Goal: Communication & Community: Answer question/provide support

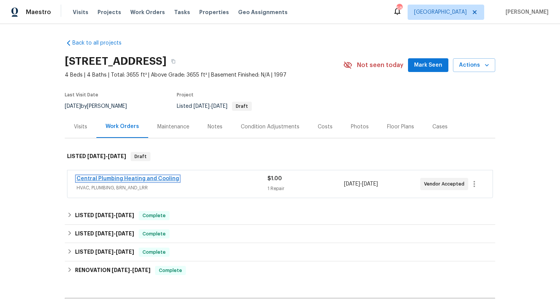
click at [96, 178] on link "Central Plumbing Heating and Cooling" at bounding box center [128, 178] width 103 height 5
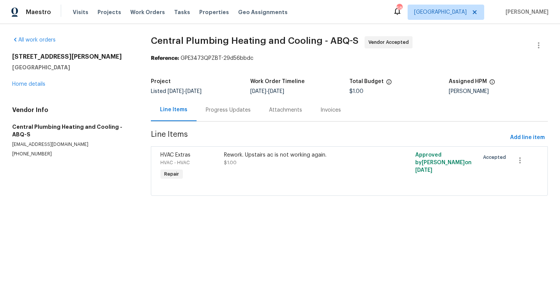
click at [214, 109] on div "Progress Updates" at bounding box center [228, 110] width 45 height 8
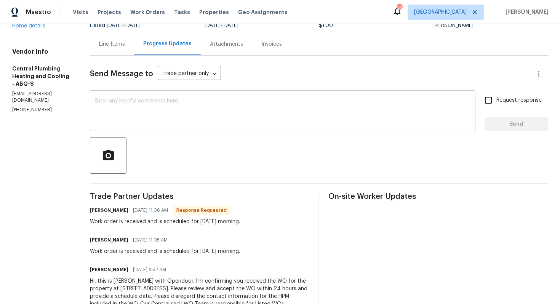
scroll to position [98, 0]
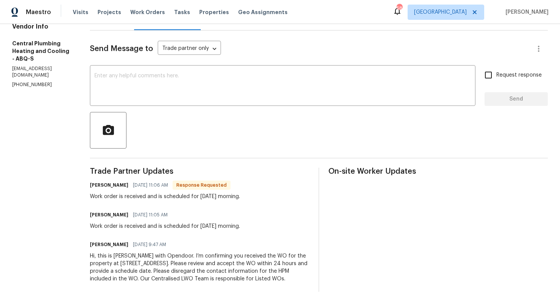
click at [108, 181] on h6 "Kristen" at bounding box center [109, 185] width 39 height 8
copy h6 "Kristen"
click at [185, 88] on textarea at bounding box center [283, 86] width 377 height 27
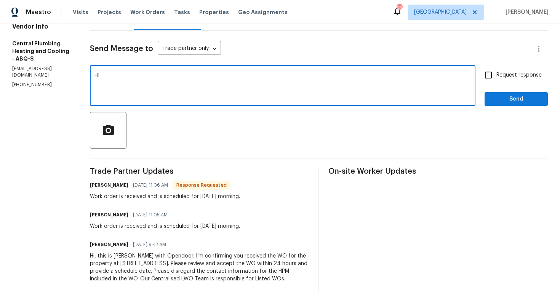
paste textarea "Kristen"
type textarea "HI Kristen, thank you for scheduling. Kindly keep us posted on any updates. Tha…"
click at [508, 71] on span "Request response" at bounding box center [519, 75] width 45 height 8
click at [497, 67] on input "Request response" at bounding box center [489, 75] width 16 height 16
checkbox input "true"
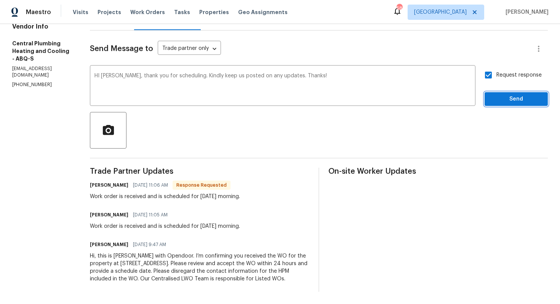
click at [493, 95] on span "Send" at bounding box center [516, 100] width 51 height 10
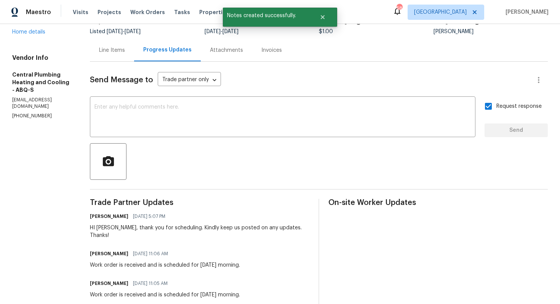
scroll to position [73, 0]
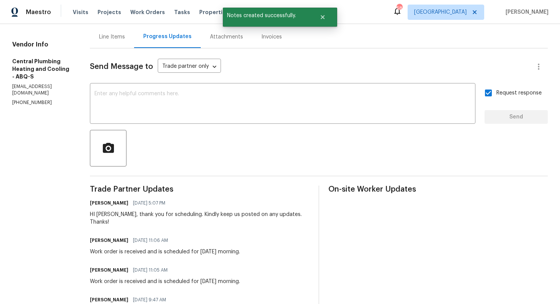
click at [147, 248] on div "Work order is received and is scheduled for tomorrow morning." at bounding box center [165, 252] width 150 height 8
copy div "Work order is received and is scheduled for tomorrow morning."
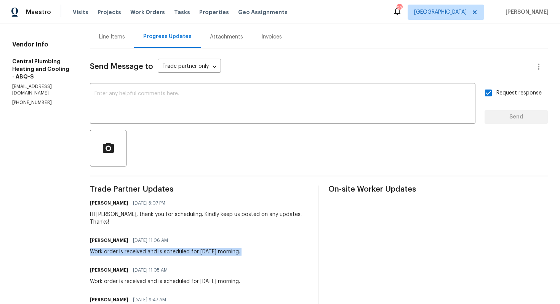
click at [258, 57] on div "Send Message to Trade partner only Trade partner only ​ x ​ Request response Se…" at bounding box center [319, 197] width 458 height 299
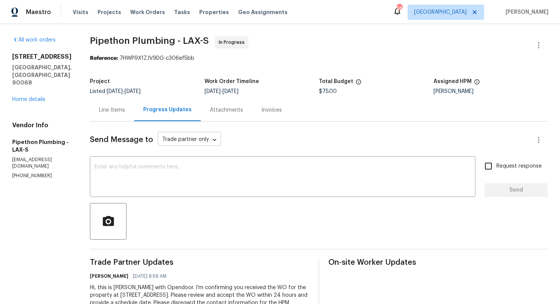
click at [217, 144] on body "Maestro Visits Projects Work Orders Tasks Properties Geo Assignments 58 [GEOGRA…" at bounding box center [280, 152] width 560 height 304
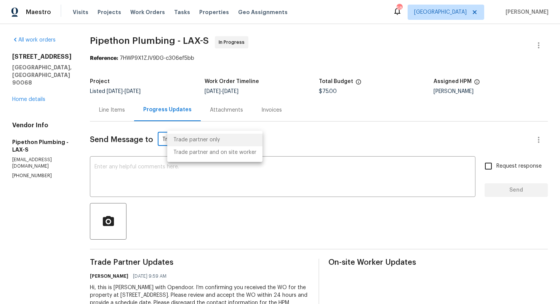
click at [282, 134] on div at bounding box center [280, 152] width 560 height 304
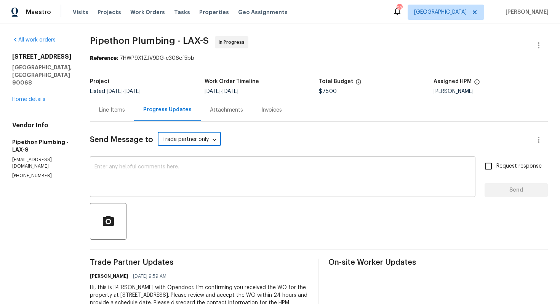
click at [265, 169] on textarea at bounding box center [283, 177] width 377 height 27
paste textarea "Hi team, could you please provide an update on the status of the work order? Th…"
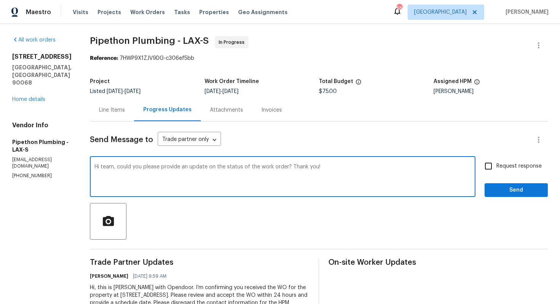
type textarea "Hi team, could you please provide an update on the status of the work order? Th…"
click at [498, 170] on span "Request response" at bounding box center [519, 166] width 45 height 8
click at [497, 170] on input "Request response" at bounding box center [489, 166] width 16 height 16
checkbox input "true"
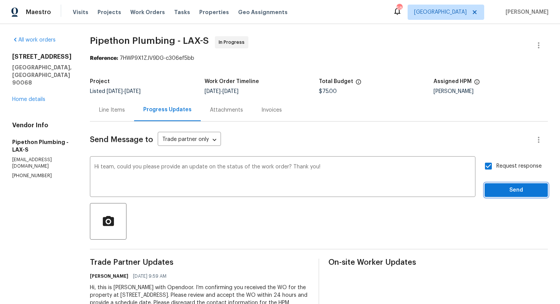
click at [499, 189] on span "Send" at bounding box center [516, 191] width 51 height 10
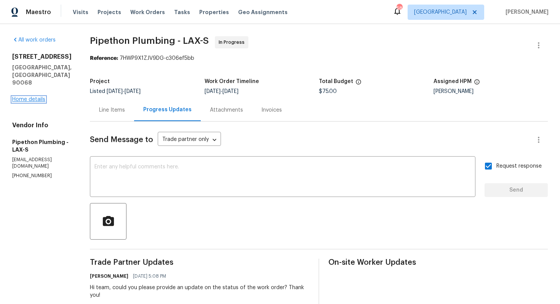
click at [39, 97] on link "Home details" at bounding box center [28, 99] width 33 height 5
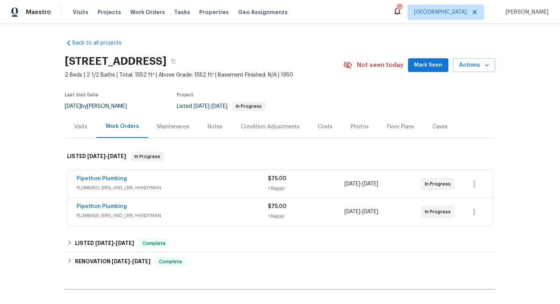
click at [225, 212] on span "PLUMBING, BRN_AND_LRR, HANDYMAN" at bounding box center [172, 216] width 191 height 8
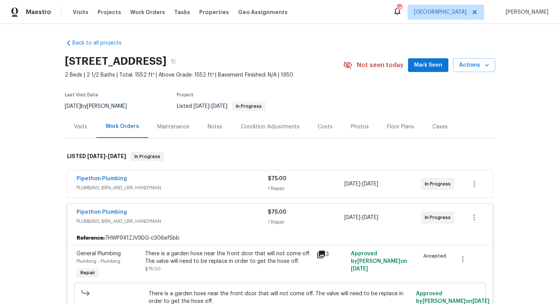
click at [221, 183] on div "Pipethon Plumbing" at bounding box center [172, 179] width 191 height 9
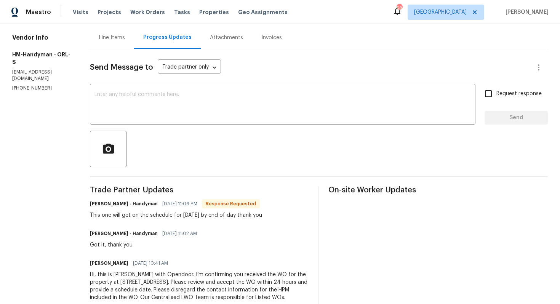
scroll to position [71, 0]
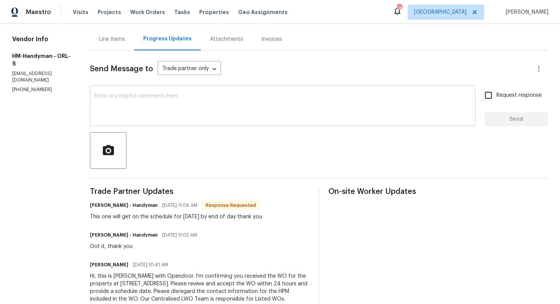
click at [178, 101] on textarea at bounding box center [283, 106] width 377 height 27
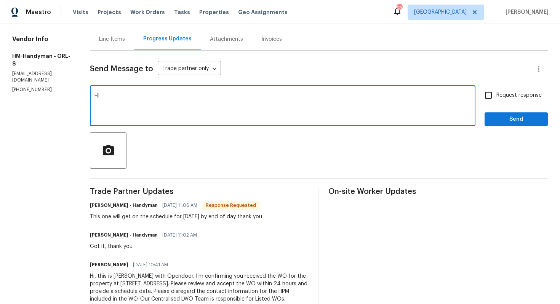
type textarea "H"
click at [114, 98] on textarea "Thakn you for the confirmation, kindly keep me posted on any updates. Thanks!" at bounding box center [283, 106] width 377 height 27
type textarea "Thank you for the confirmation, kindly keep me posted on any updates. Thanks!"
click at [495, 98] on input "Request response" at bounding box center [489, 95] width 16 height 16
checkbox input "true"
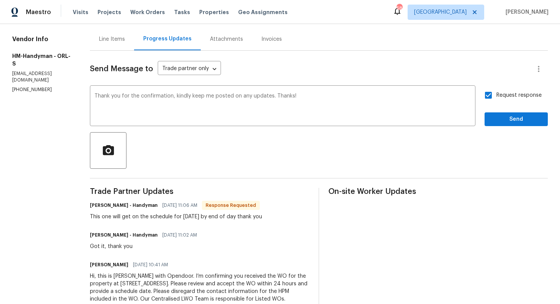
click at [499, 112] on div "Request response Send" at bounding box center [516, 106] width 63 height 39
click at [499, 115] on span "Send" at bounding box center [516, 120] width 51 height 10
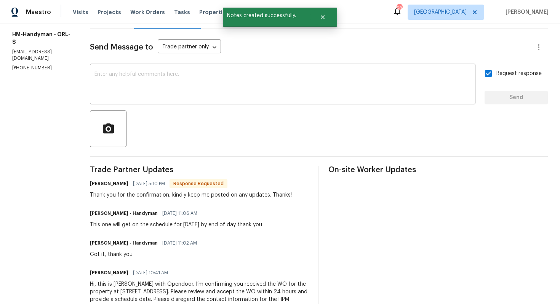
scroll to position [93, 0]
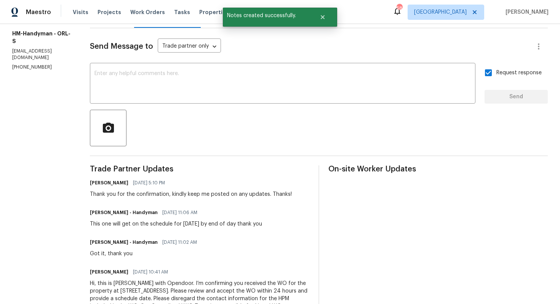
click at [147, 223] on div "This one will get on the schedule for tomorrow by end of day thank you" at bounding box center [176, 224] width 172 height 8
copy div "This one will get on the schedule for tomorrow by end of day thank you"
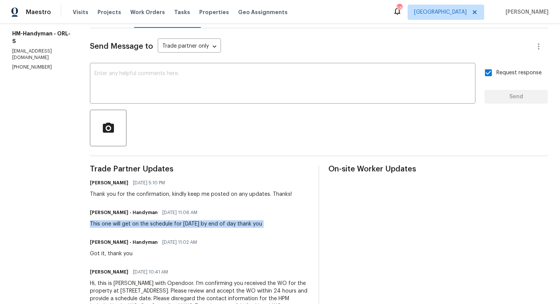
scroll to position [0, 0]
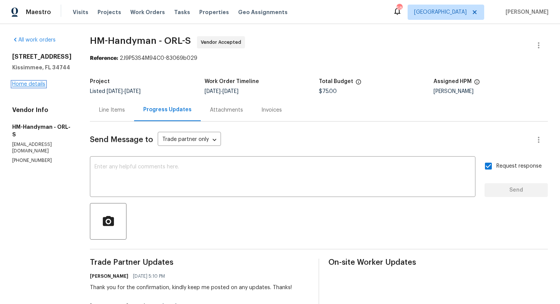
click at [27, 83] on link "Home details" at bounding box center [28, 84] width 33 height 5
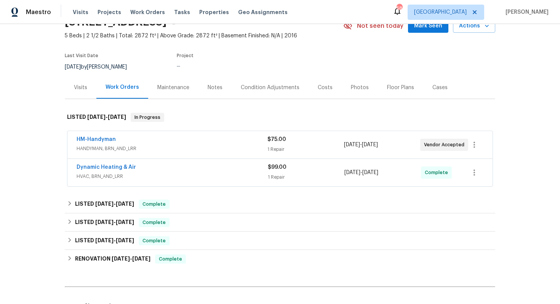
scroll to position [40, 0]
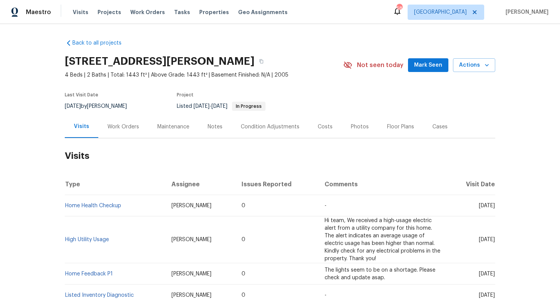
click at [133, 125] on div "Work Orders" at bounding box center [124, 127] width 32 height 8
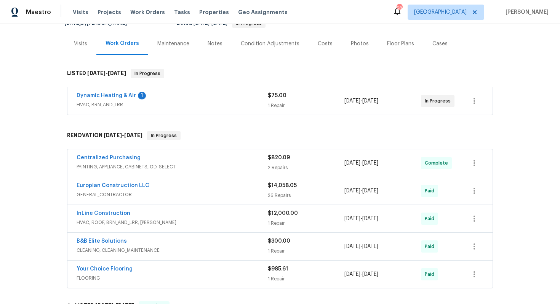
scroll to position [87, 0]
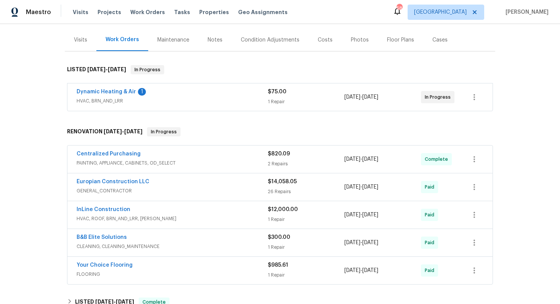
click at [106, 95] on span "Dynamic Heating & Air" at bounding box center [106, 92] width 59 height 8
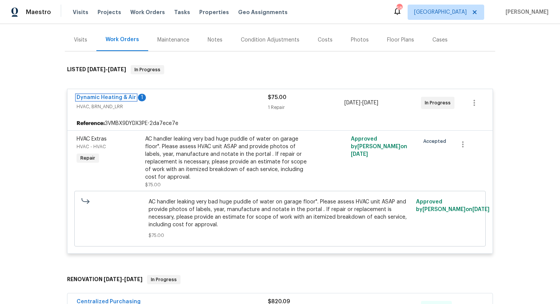
click at [100, 98] on link "Dynamic Heating & Air" at bounding box center [106, 97] width 59 height 5
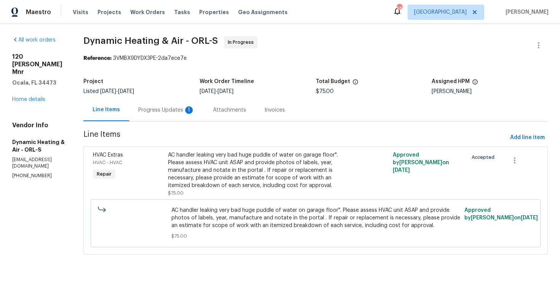
click at [170, 109] on div "Progress Updates 1" at bounding box center [166, 110] width 56 height 8
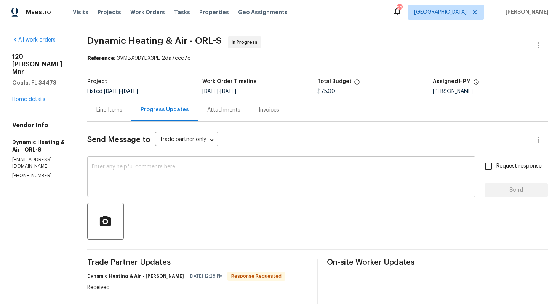
click at [200, 159] on div "x ​" at bounding box center [281, 177] width 388 height 39
click at [172, 176] on textarea at bounding box center [281, 177] width 379 height 27
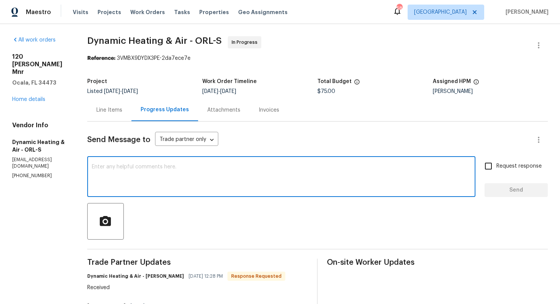
paste textarea "Hi team, could you please provide an update on the status of the work order? Th…"
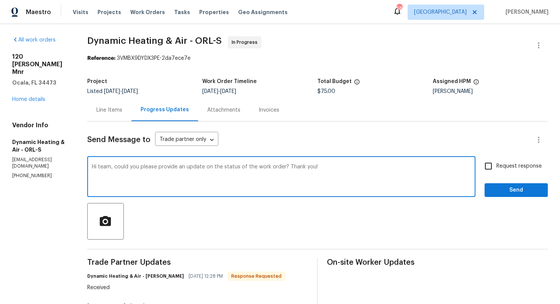
click at [154, 276] on h6 "Dynamic Heating & Air - Mike Hernandez" at bounding box center [135, 277] width 97 height 8
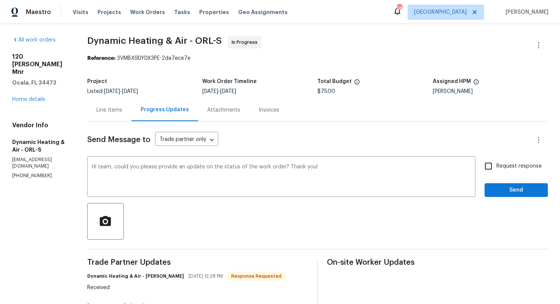
click at [154, 276] on h6 "Dynamic Heating & Air - Mike Hernandez" at bounding box center [135, 277] width 97 height 8
copy h6 "Mike"
click at [115, 167] on textarea "Hi team, could you please provide an update on the status of the work order? Th…" at bounding box center [281, 177] width 379 height 27
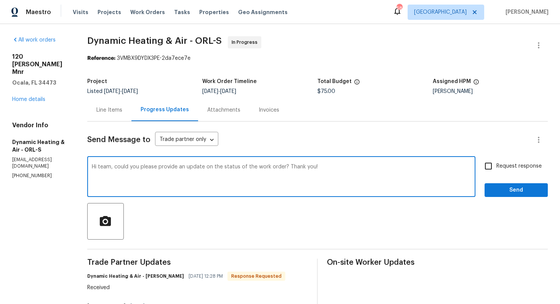
click at [115, 167] on textarea "Hi team, could you please provide an update on the status of the work order? Th…" at bounding box center [281, 177] width 379 height 27
paste textarea "Mike"
type textarea "Hi Mike, could you please provide an update on the status of the work order? Th…"
click at [493, 170] on input "Request response" at bounding box center [489, 166] width 16 height 16
checkbox input "true"
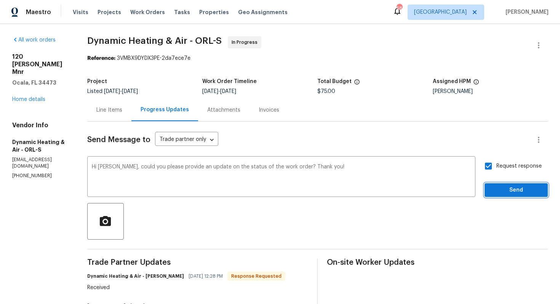
click at [498, 192] on span "Send" at bounding box center [516, 191] width 51 height 10
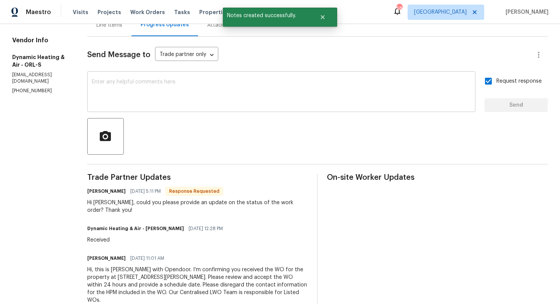
scroll to position [99, 0]
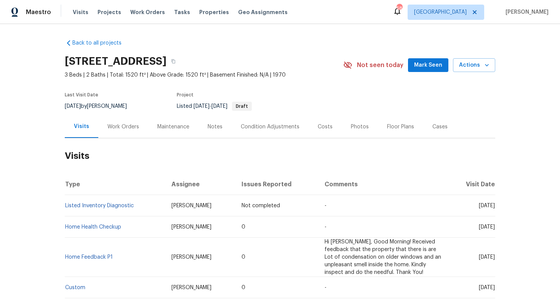
click at [134, 135] on div "Work Orders" at bounding box center [123, 127] width 50 height 22
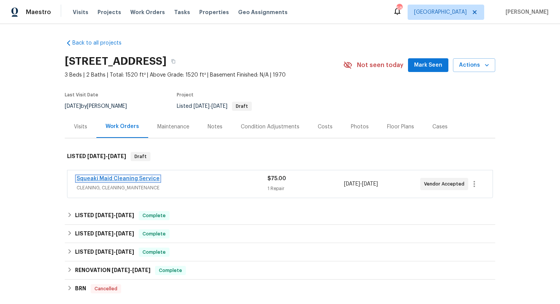
click at [114, 177] on link "Squeaki Maid Cleaning Service" at bounding box center [118, 178] width 83 height 5
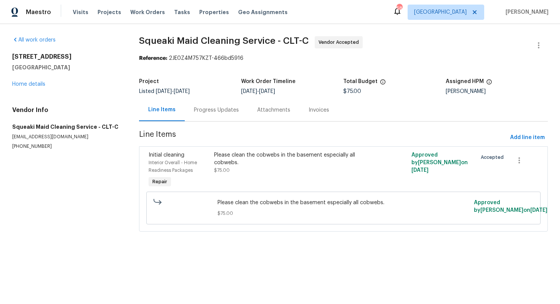
click at [192, 110] on div "Progress Updates" at bounding box center [216, 110] width 63 height 22
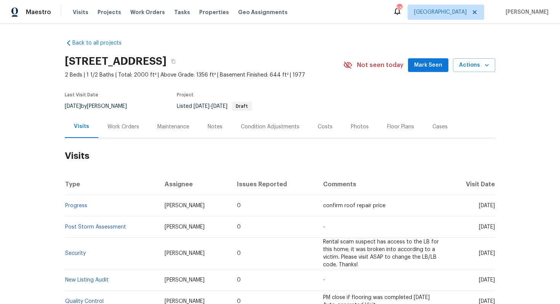
click at [129, 130] on div "Work Orders" at bounding box center [124, 127] width 32 height 8
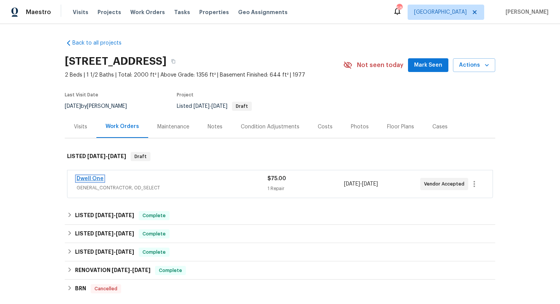
click at [95, 178] on link "Dwell One" at bounding box center [90, 178] width 27 height 5
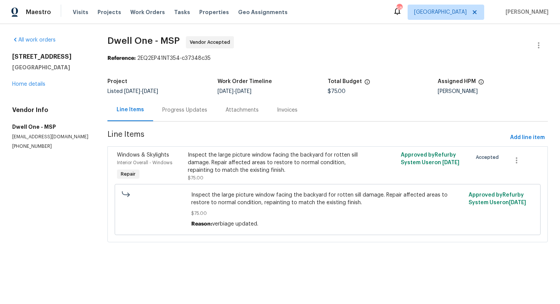
click at [175, 108] on div "Progress Updates" at bounding box center [184, 110] width 45 height 8
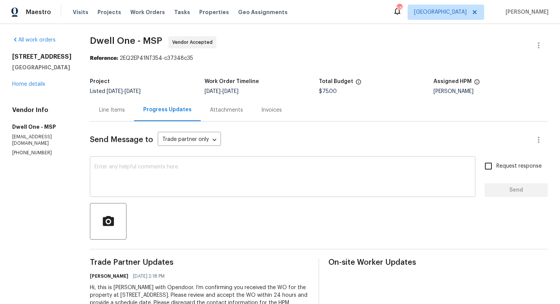
scroll to position [32, 0]
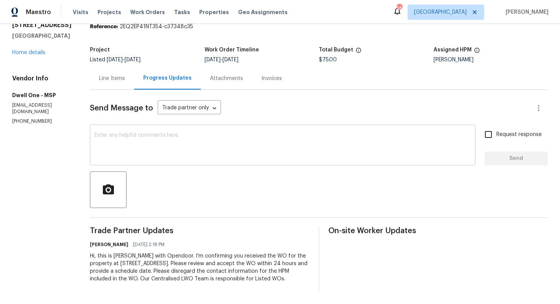
click at [209, 139] on textarea at bounding box center [283, 146] width 377 height 27
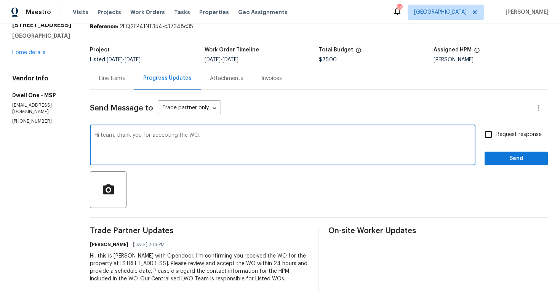
paste textarea "it would be really helpful if we could get a scheduled date for this. Thanks!"
type textarea "Hi team, thank you for accepting the WO, it would be really helpful if we could…"
click at [501, 134] on span "Request response" at bounding box center [519, 135] width 45 height 8
click at [497, 134] on input "Request response" at bounding box center [489, 135] width 16 height 16
checkbox input "true"
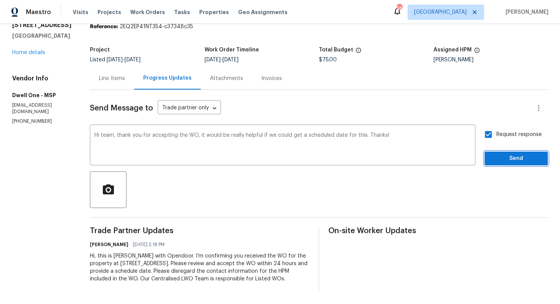
click at [498, 157] on span "Send" at bounding box center [516, 159] width 51 height 10
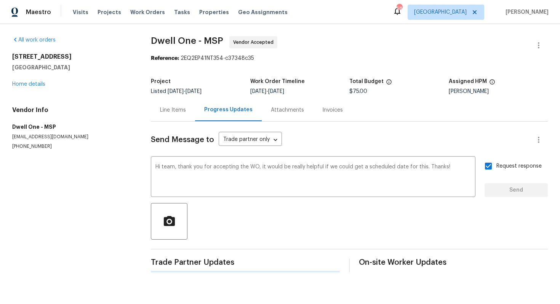
scroll to position [0, 0]
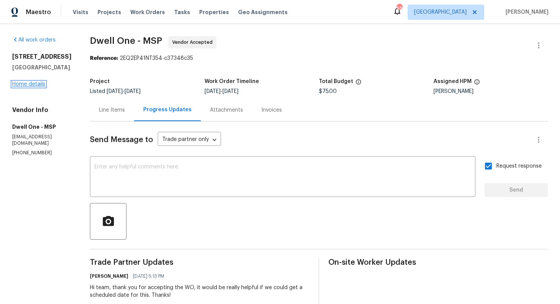
click at [42, 87] on link "Home details" at bounding box center [28, 84] width 33 height 5
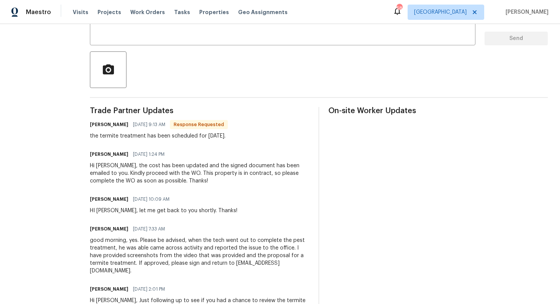
scroll to position [153, 0]
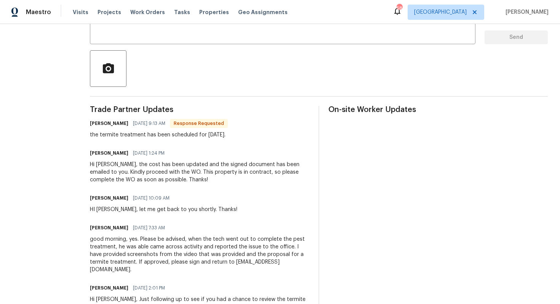
click at [120, 125] on h6 "[PERSON_NAME]" at bounding box center [109, 124] width 39 height 8
copy h6 "Tishá"
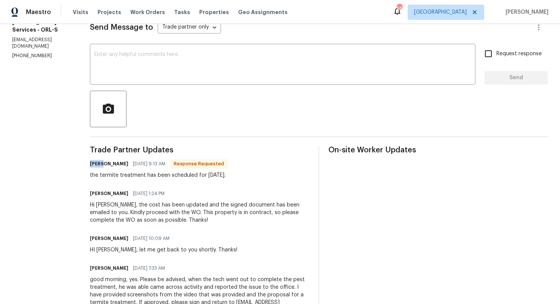
scroll to position [101, 0]
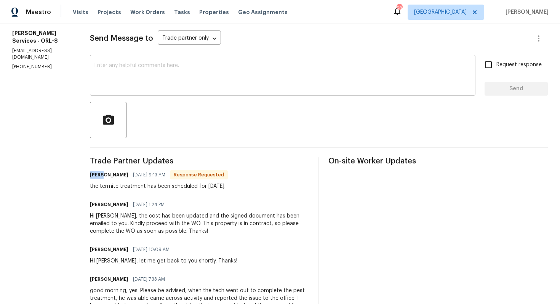
click at [178, 85] on textarea at bounding box center [283, 76] width 377 height 27
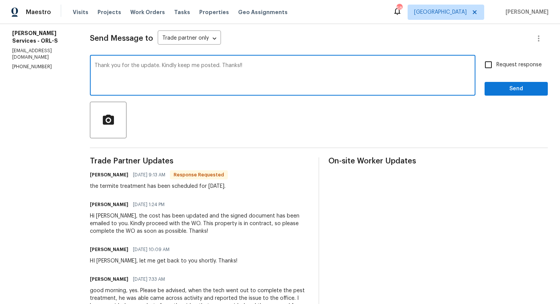
type textarea "Thank you for the update. Kindly keep me posted. Thanks!!"
click at [504, 90] on span "Send" at bounding box center [516, 89] width 51 height 10
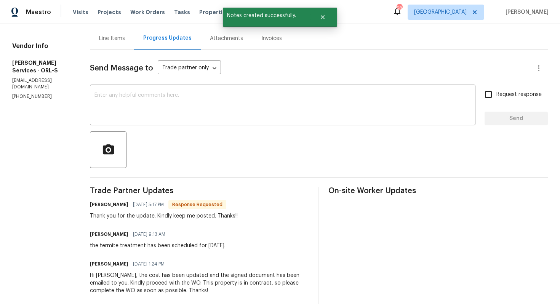
scroll to position [81, 0]
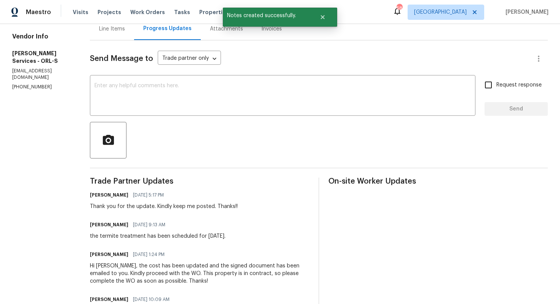
click at [151, 237] on div "the termite treatment has been scheduled for Friday, 8/28." at bounding box center [158, 237] width 136 height 8
copy div "the termite treatment has been scheduled for Friday, 8/28."
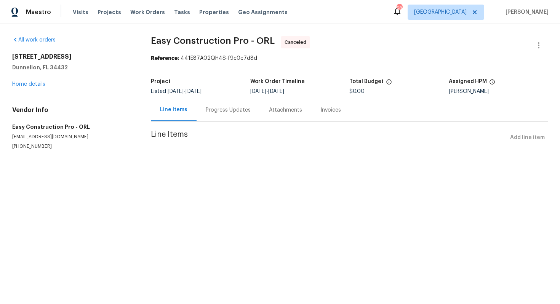
click at [215, 120] on div "Progress Updates" at bounding box center [228, 110] width 63 height 22
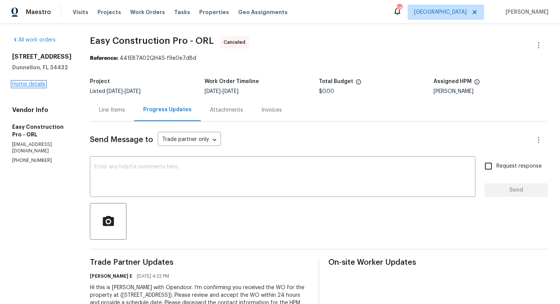
click at [29, 83] on link "Home details" at bounding box center [28, 84] width 33 height 5
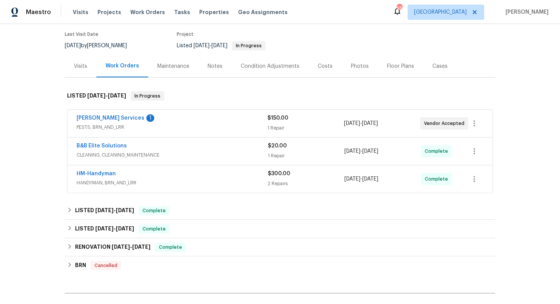
scroll to position [61, 0]
click at [103, 119] on link "[PERSON_NAME] Services" at bounding box center [111, 117] width 68 height 5
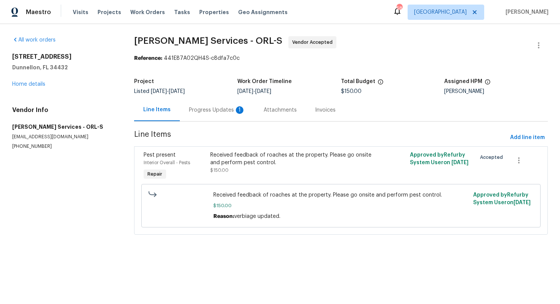
click at [207, 112] on div "Progress Updates 1" at bounding box center [217, 110] width 56 height 8
